Goal: Information Seeking & Learning: Learn about a topic

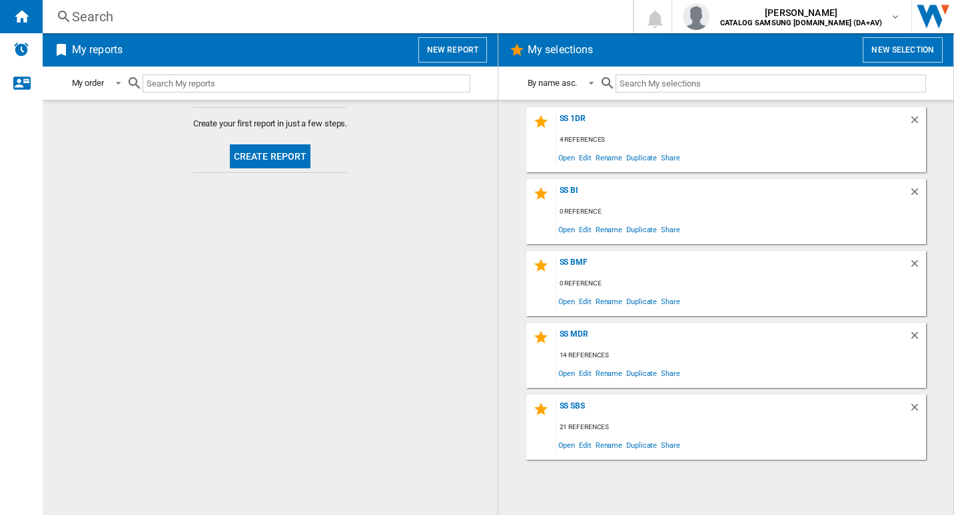
click at [218, 17] on div "Search" at bounding box center [335, 16] width 526 height 19
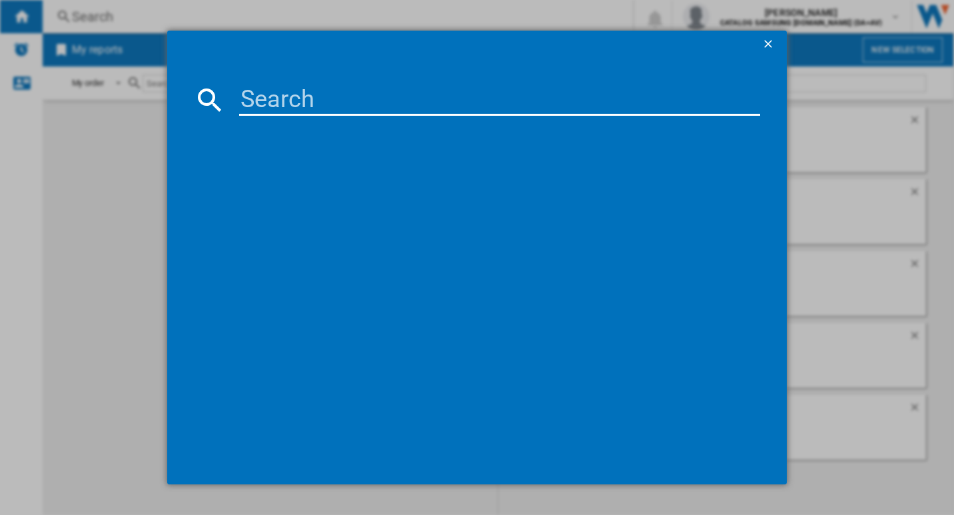
click at [256, 86] on input at bounding box center [499, 100] width 521 height 32
paste input "RB50DG632ES9EU"
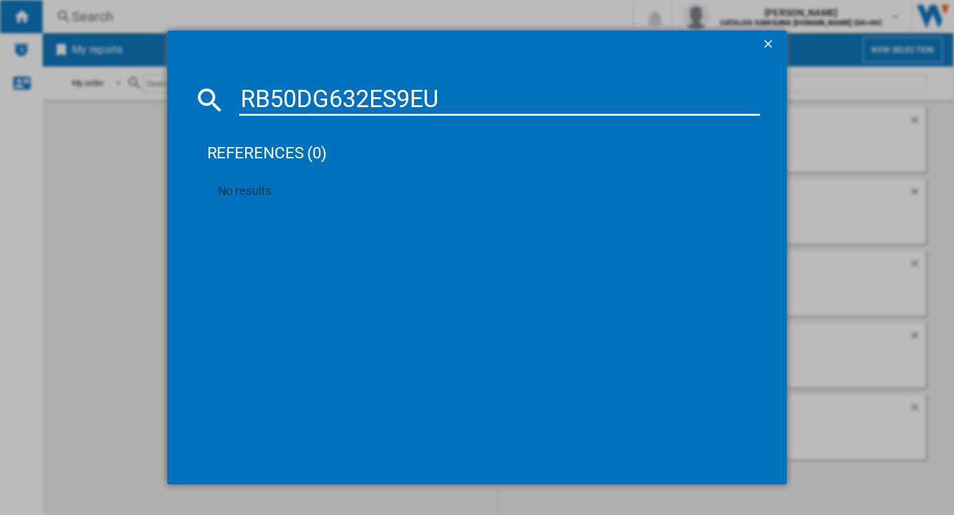
type input "RB50DG632ES9EU"
click at [760, 51] on button "button" at bounding box center [769, 44] width 27 height 27
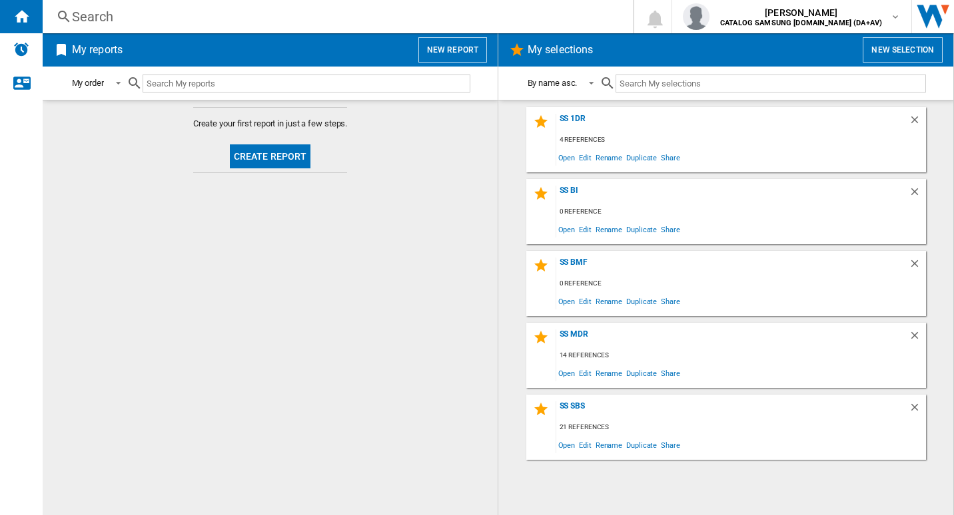
click at [279, 19] on div "Search" at bounding box center [335, 16] width 526 height 19
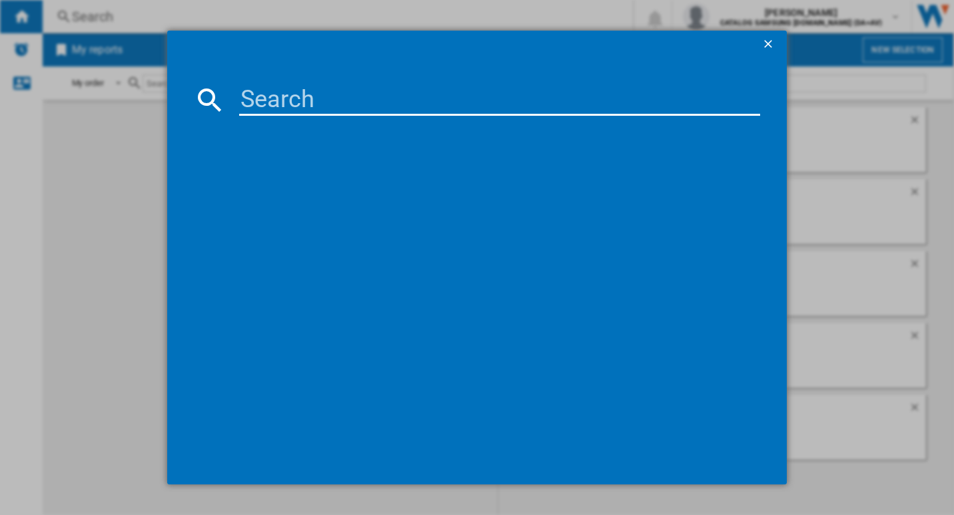
click at [269, 89] on input at bounding box center [499, 100] width 521 height 32
paste input "RB53DG706AS9EU"
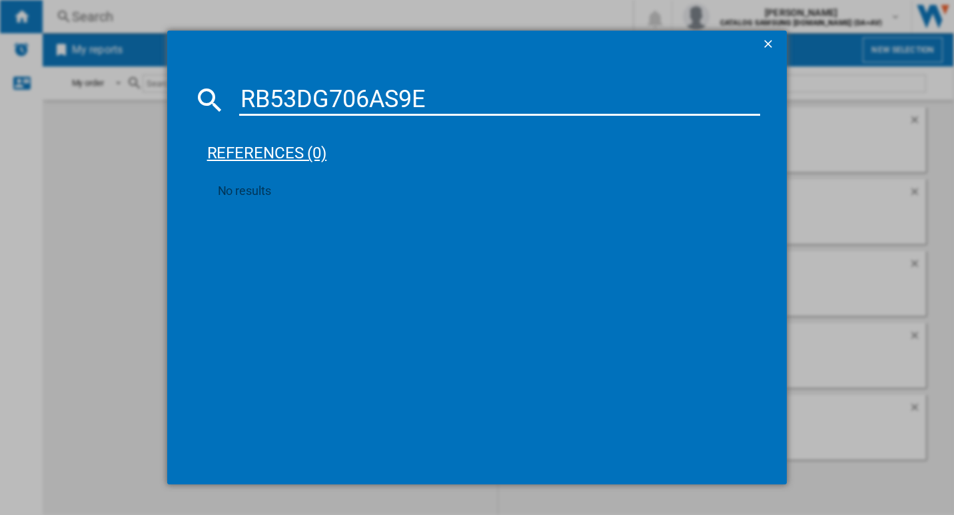
type input "RB53DG706AS9"
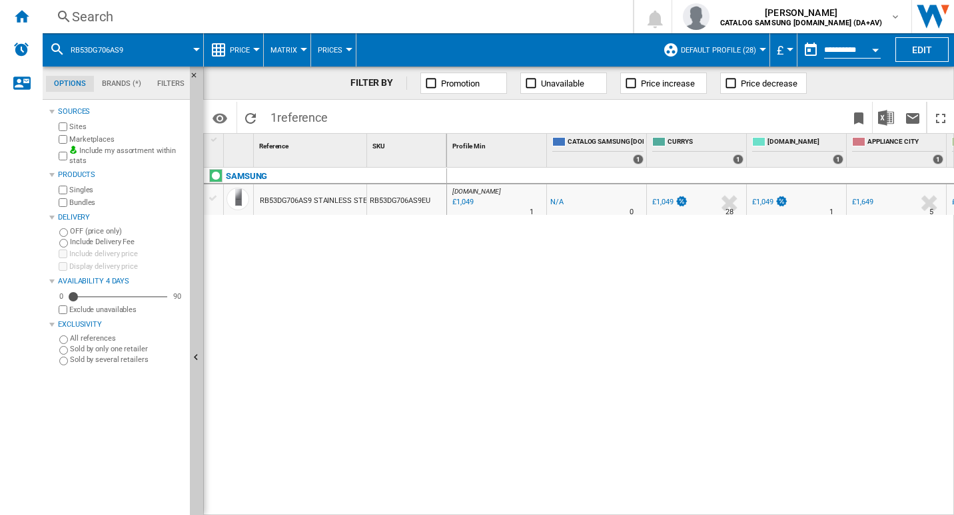
click at [101, 11] on div "Search" at bounding box center [335, 16] width 526 height 19
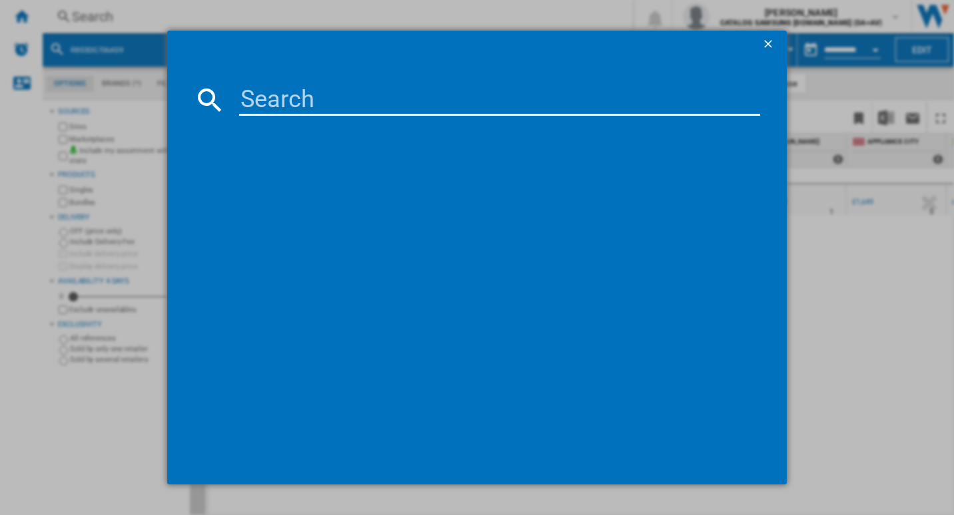
click at [774, 36] on button "button" at bounding box center [769, 44] width 27 height 27
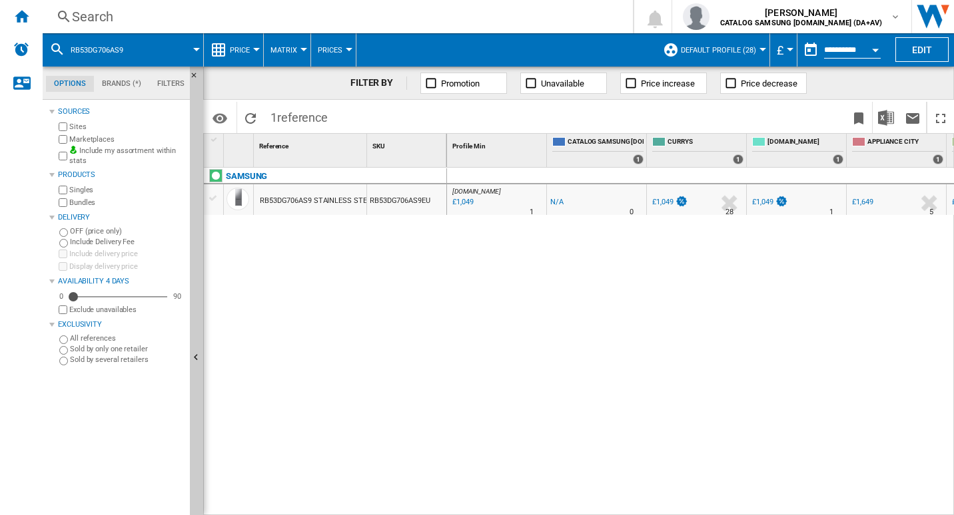
click at [340, 195] on div "RB53DG706AS9 STAINLESS STEEL" at bounding box center [317, 201] width 115 height 31
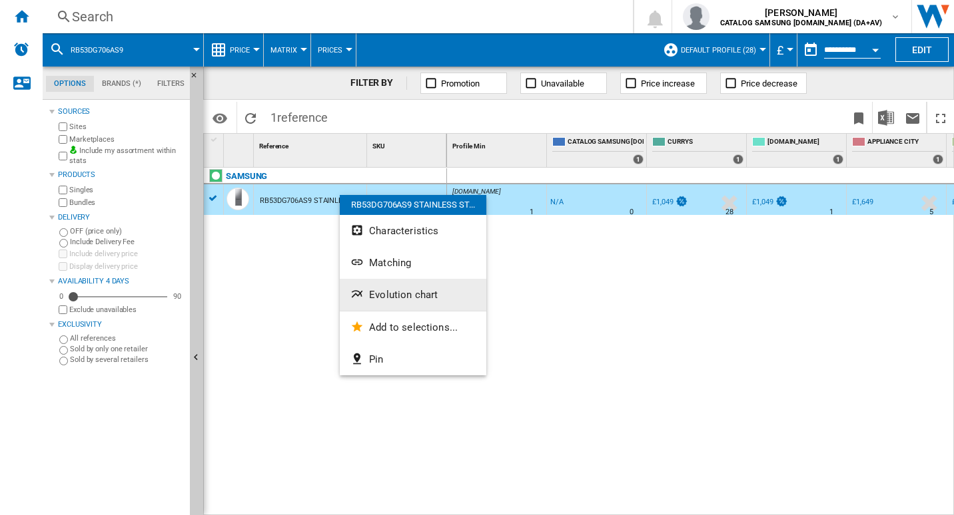
click at [382, 295] on span "Evolution chart" at bounding box center [403, 295] width 69 height 12
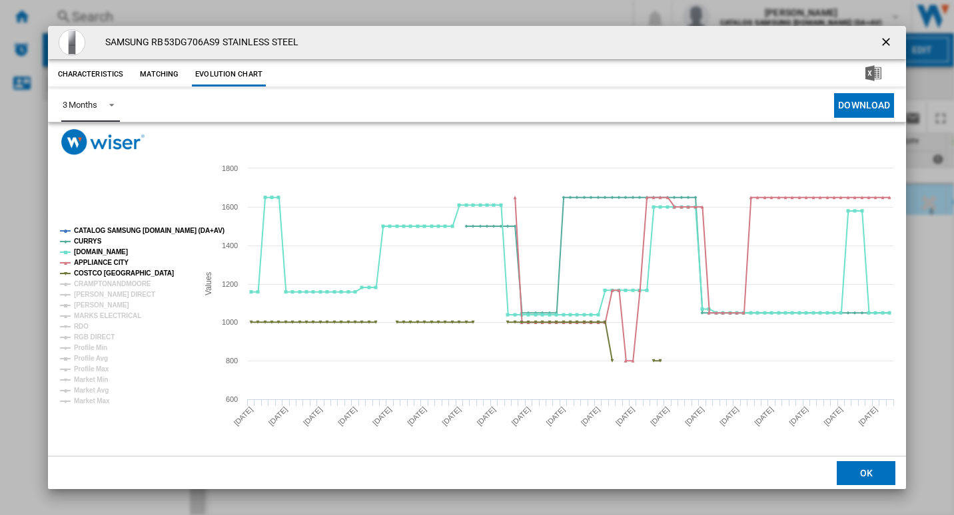
click at [107, 102] on span "Product popup" at bounding box center [108, 104] width 16 height 12
click at [116, 142] on md-option "6 Months" at bounding box center [96, 138] width 91 height 32
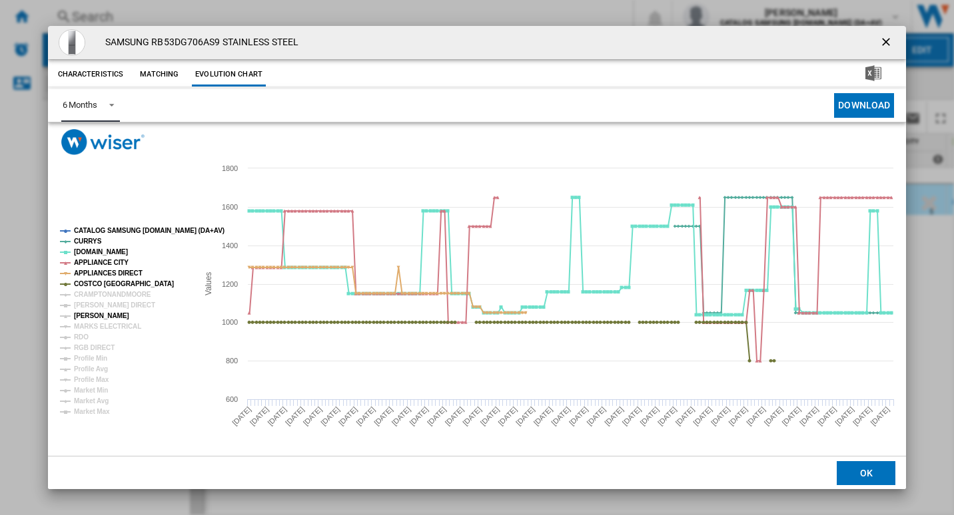
click at [83, 313] on tspan "JOHN LEWIS" at bounding box center [101, 315] width 55 height 7
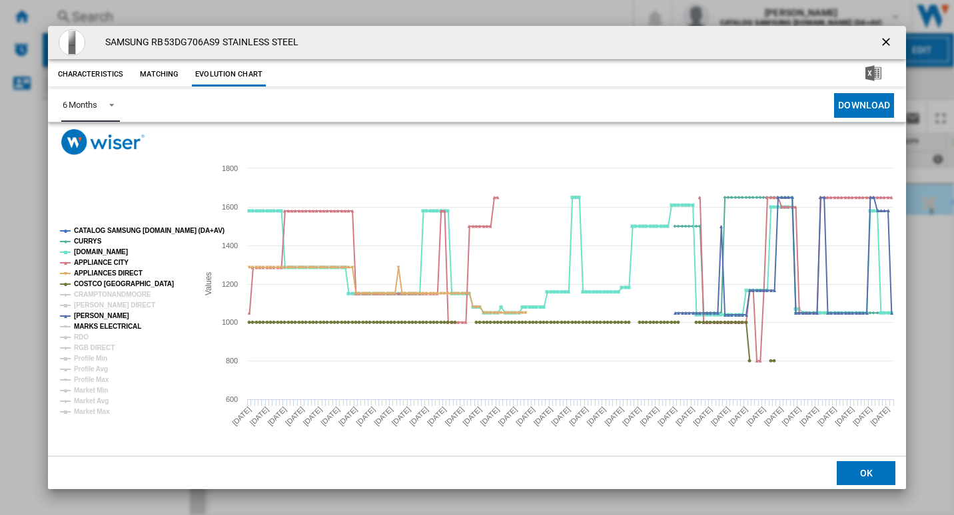
click at [91, 323] on tspan "MARKS ELECTRICAL" at bounding box center [107, 326] width 67 height 7
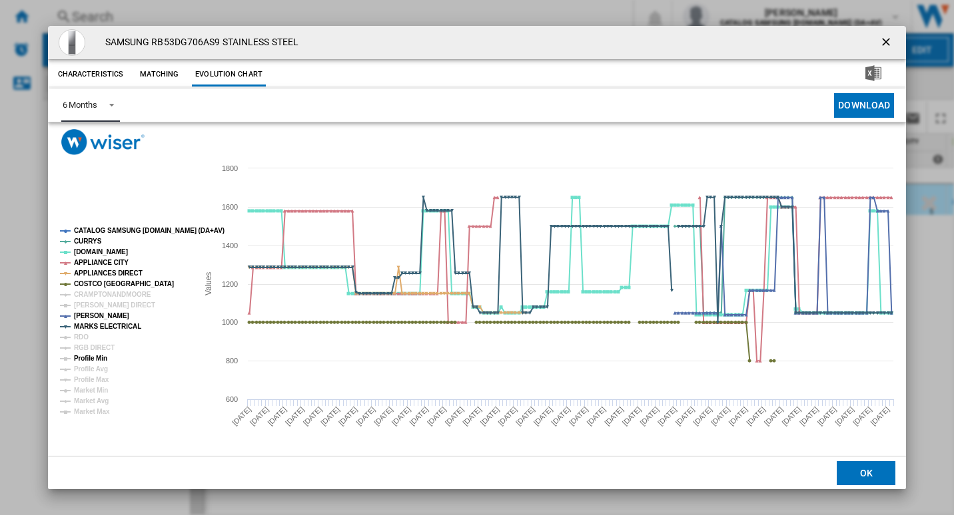
click at [97, 360] on tspan "Profile Min" at bounding box center [90, 358] width 33 height 7
